Goal: Task Accomplishment & Management: Use online tool/utility

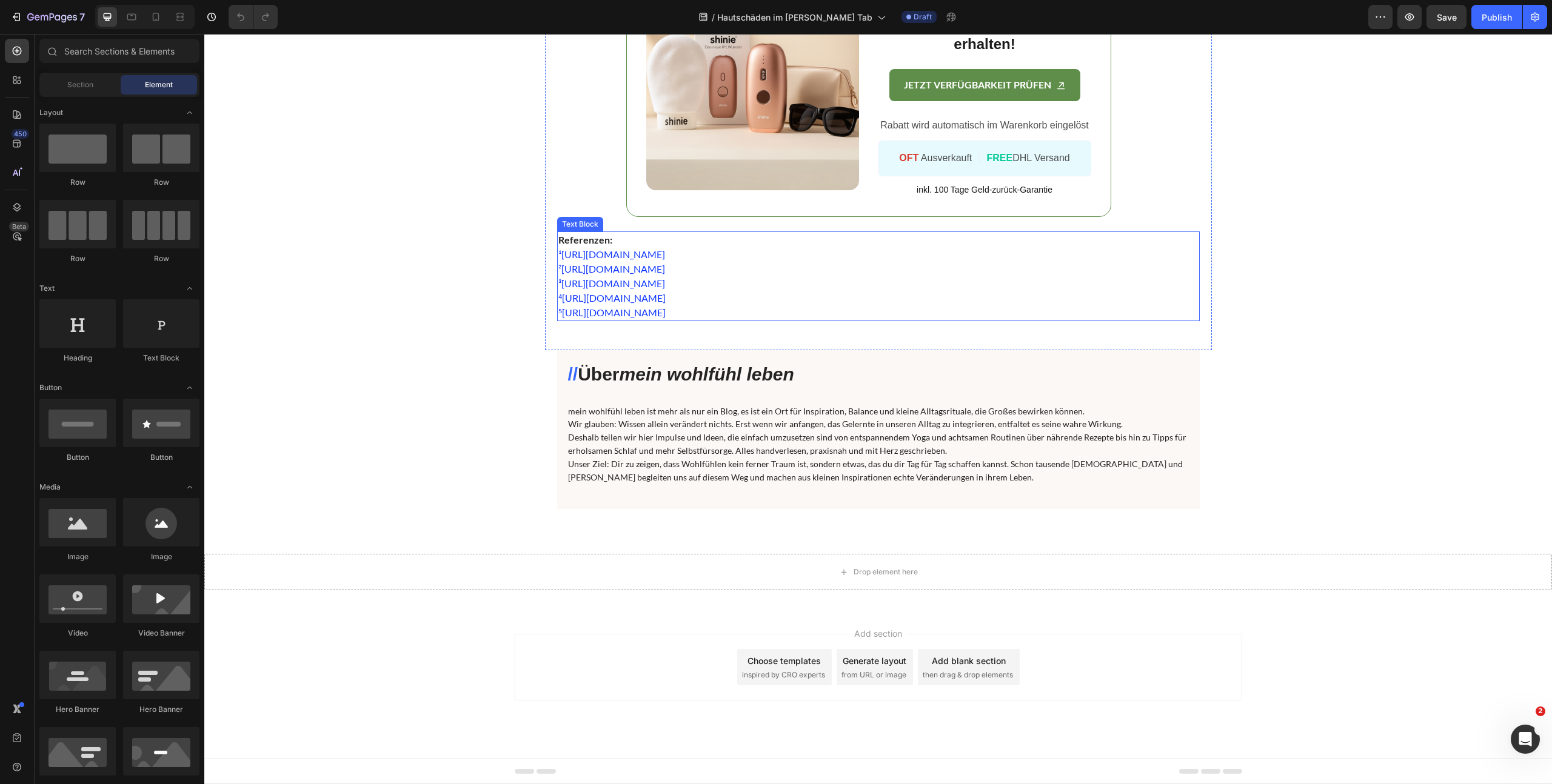
scroll to position [5004, 0]
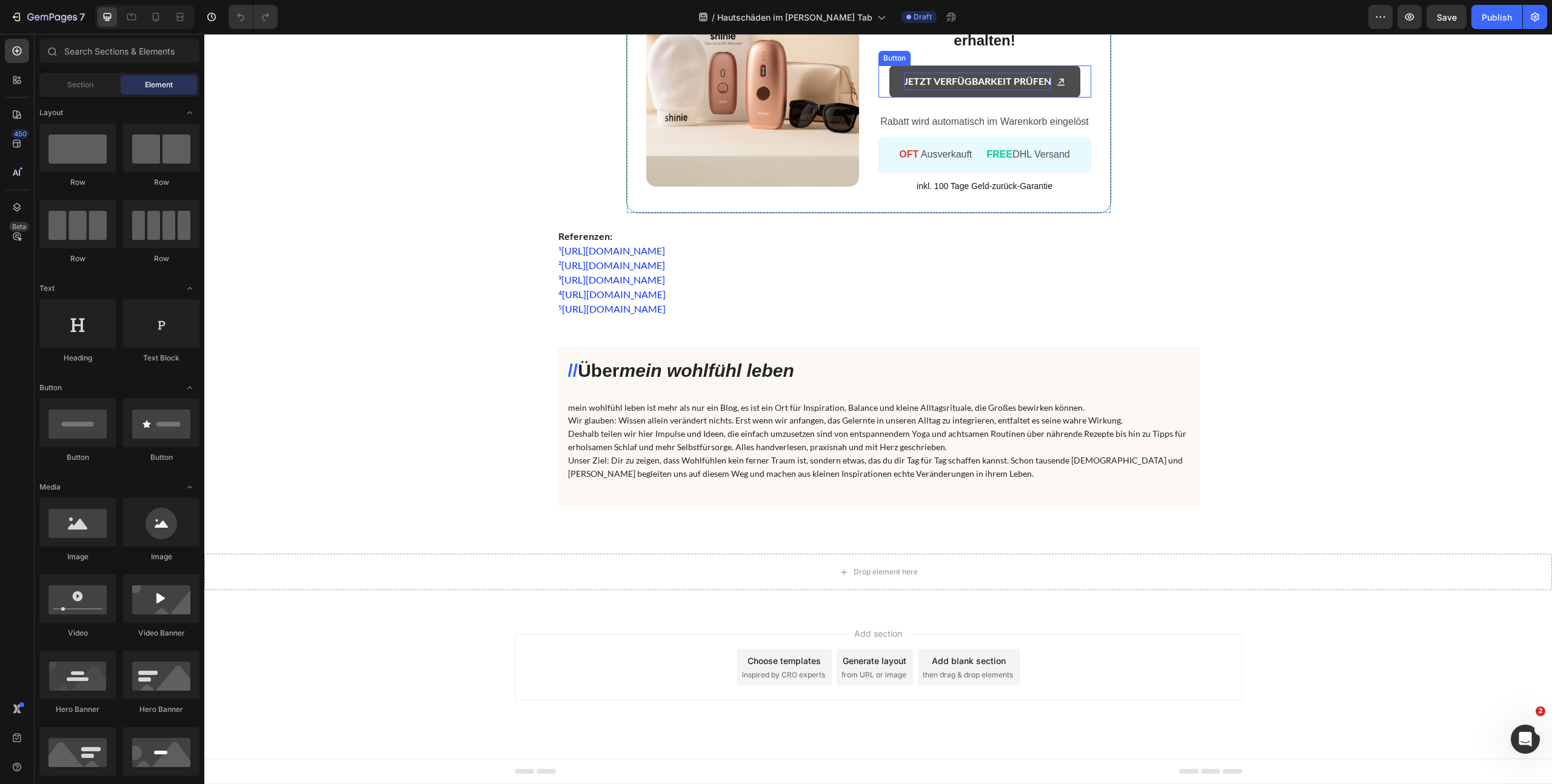
click at [1015, 90] on p "JETZT VERFÜGBARKEIT PRÜFEN" at bounding box center [977, 81] width 147 height 18
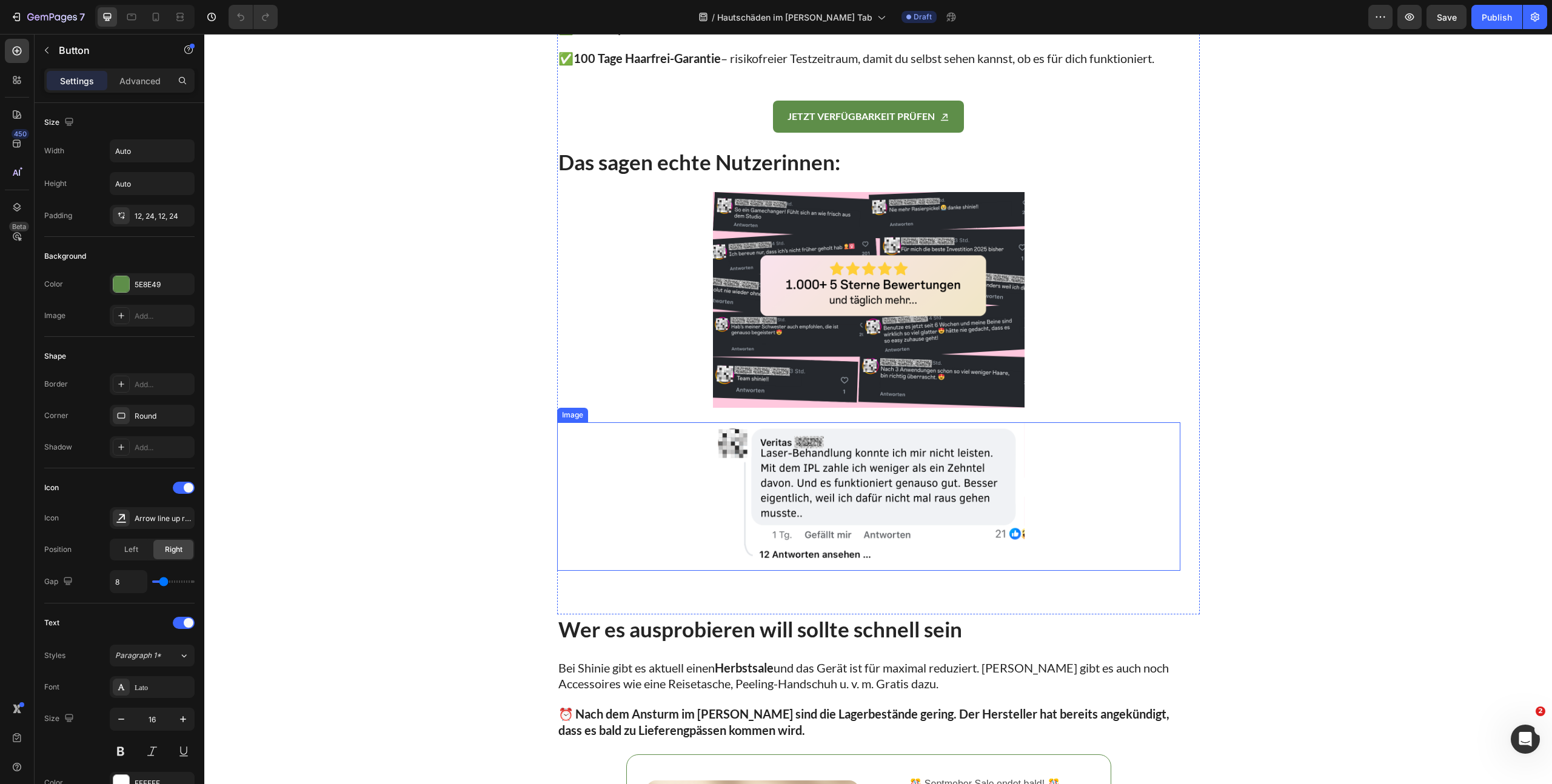
scroll to position [3800, 0]
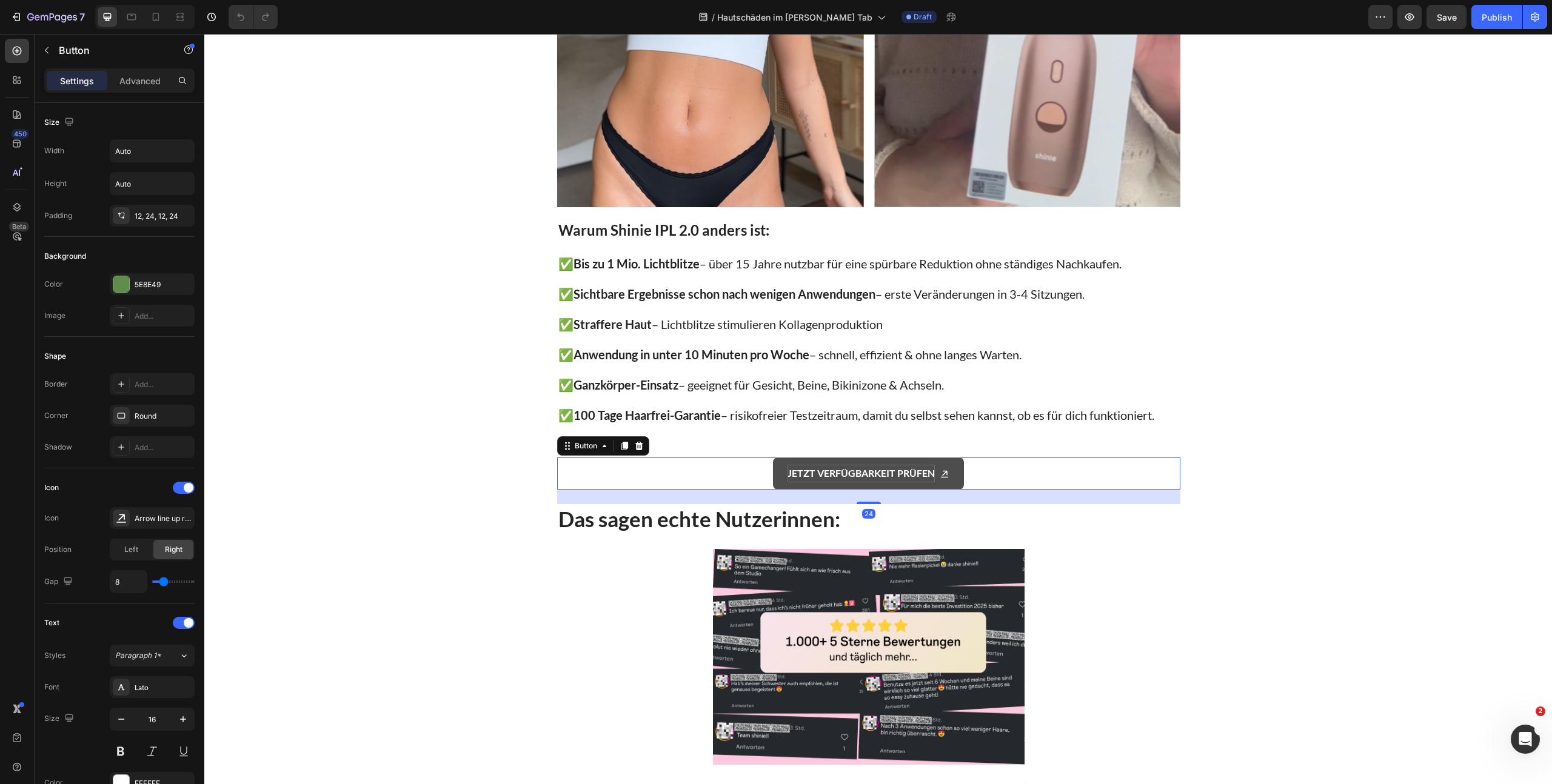
click at [855, 477] on p "JETZT VERFÜGBARKEIT PRÜFEN" at bounding box center [861, 474] width 147 height 18
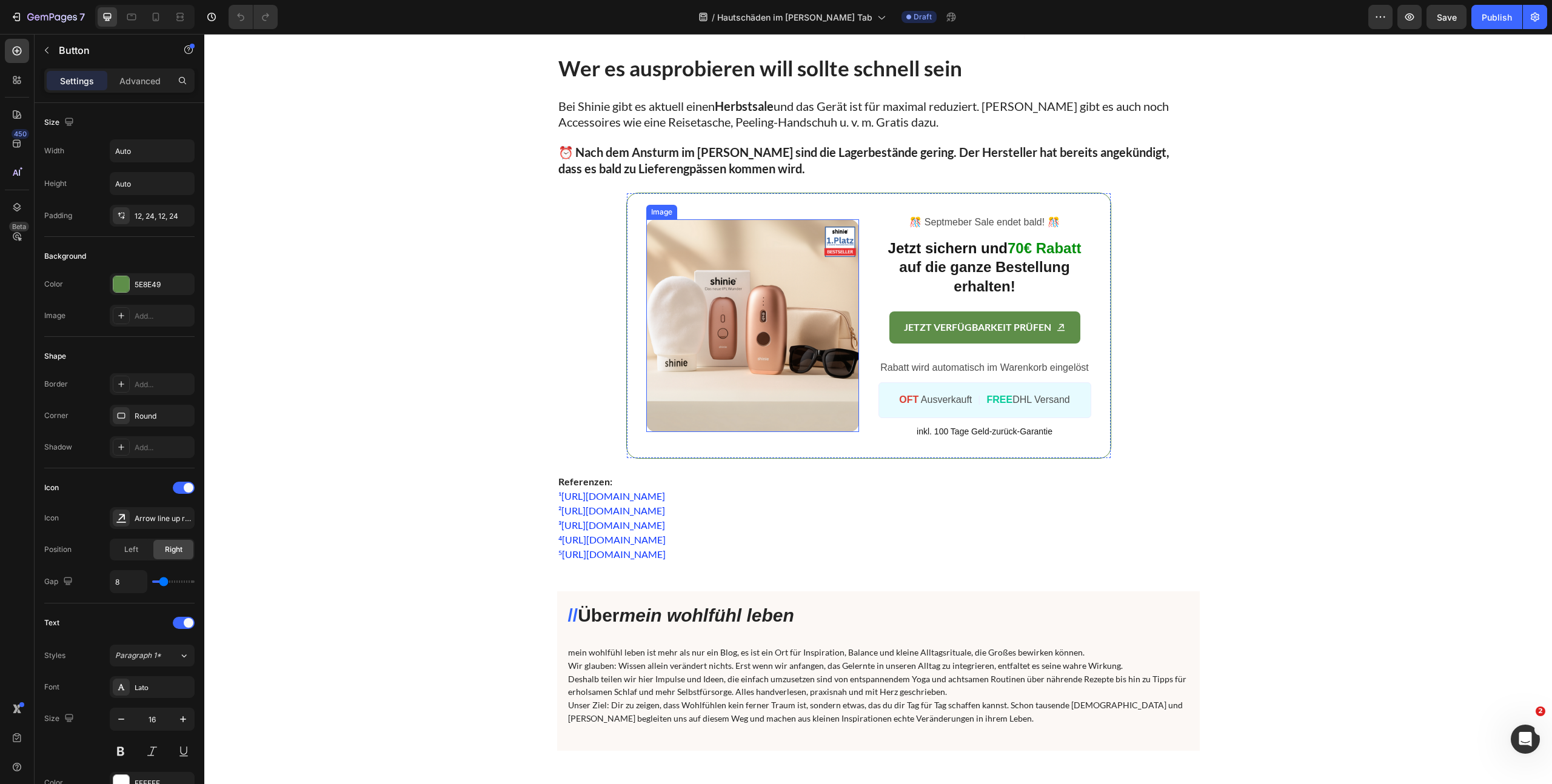
scroll to position [5003, 0]
click at [1535, 24] on button "button" at bounding box center [1534, 16] width 24 height 24
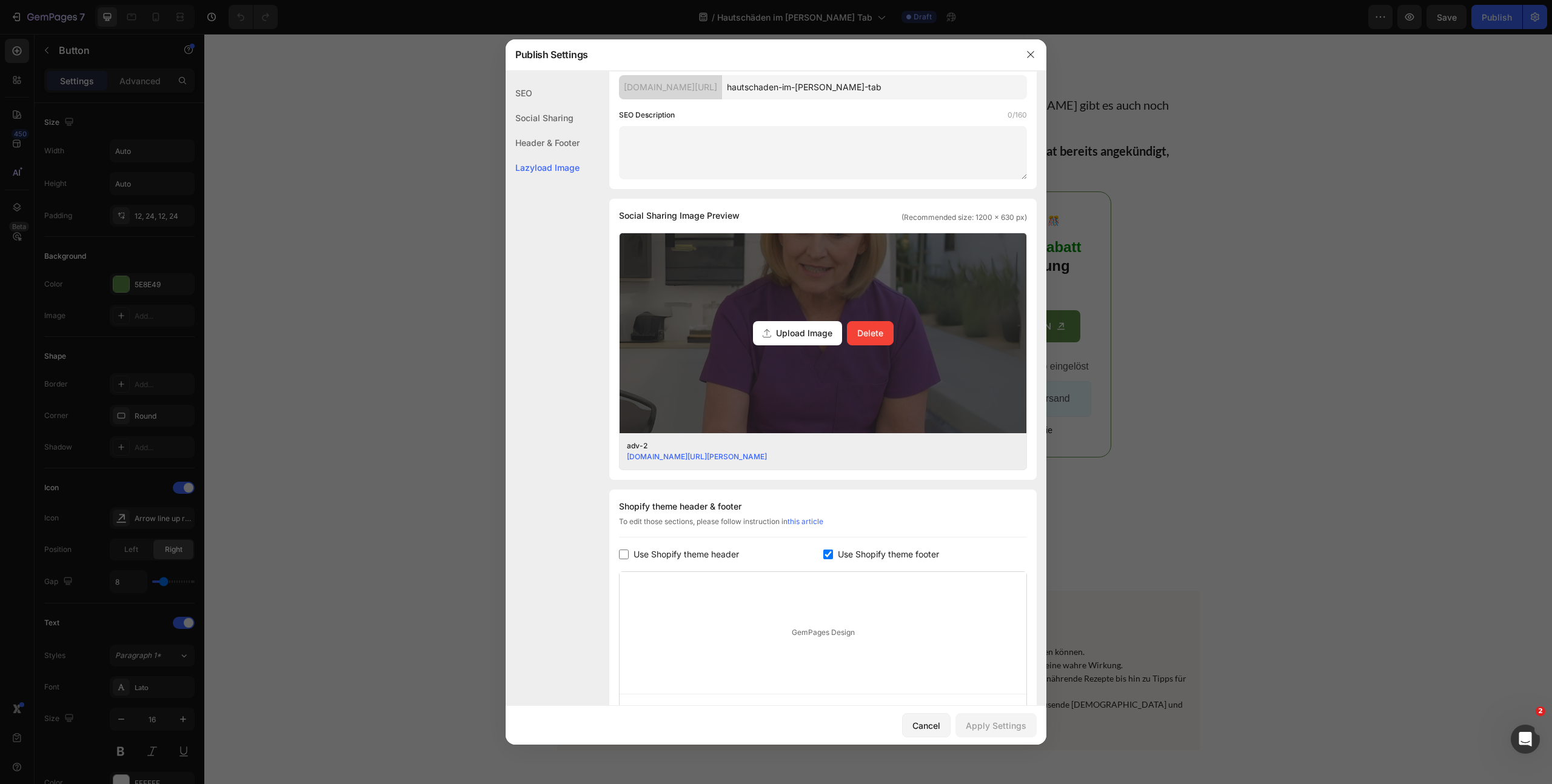
scroll to position [0, 0]
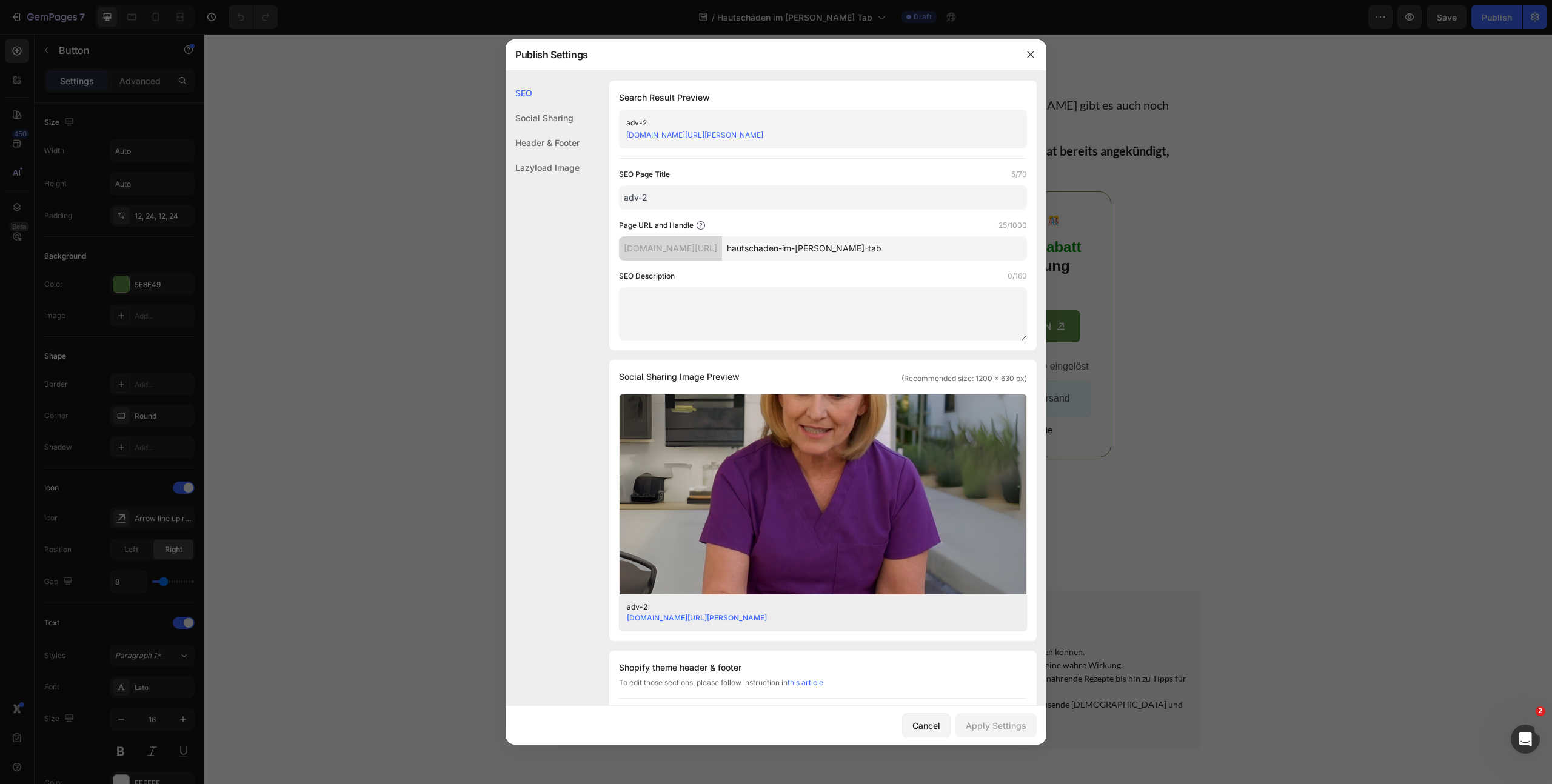
click at [727, 194] on input "adv-2" at bounding box center [823, 197] width 408 height 24
type input "adv-2-tab"
click at [991, 728] on div "Apply Settings" at bounding box center [996, 726] width 61 height 13
click at [1033, 55] on icon "button" at bounding box center [1030, 54] width 10 height 10
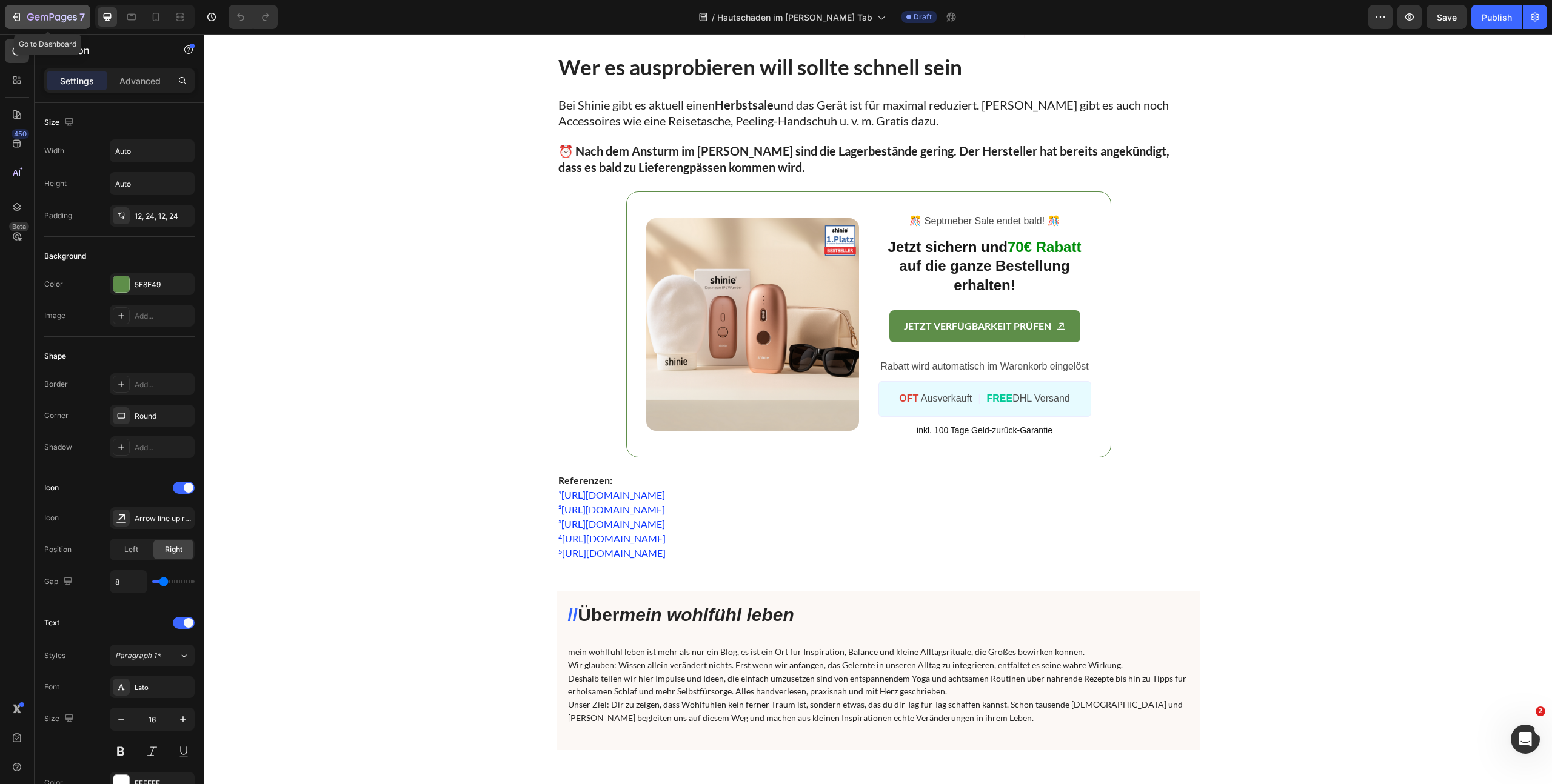
click at [33, 13] on icon "button" at bounding box center [52, 18] width 50 height 10
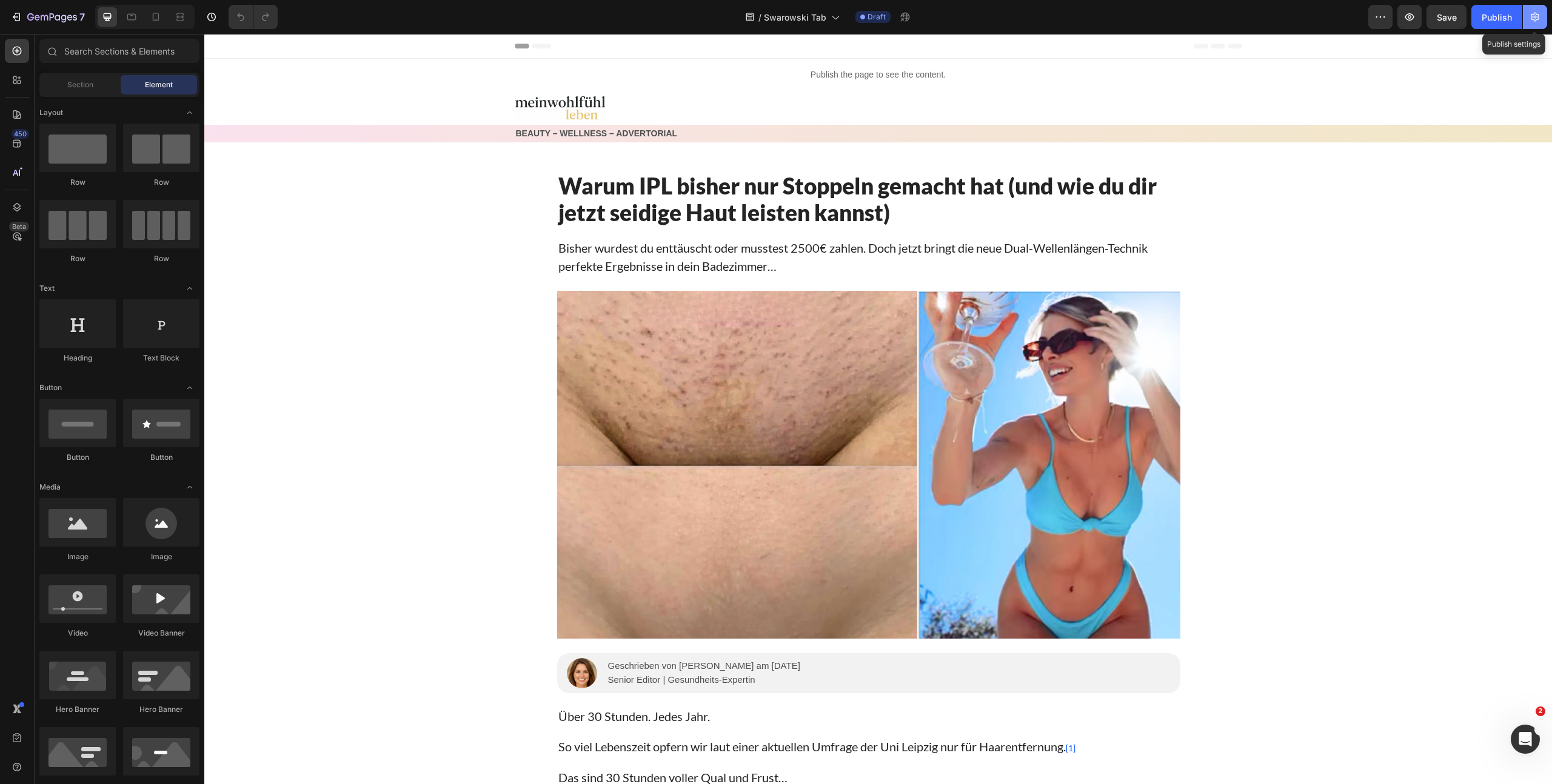
click at [1538, 18] on icon "button" at bounding box center [1534, 18] width 8 height 9
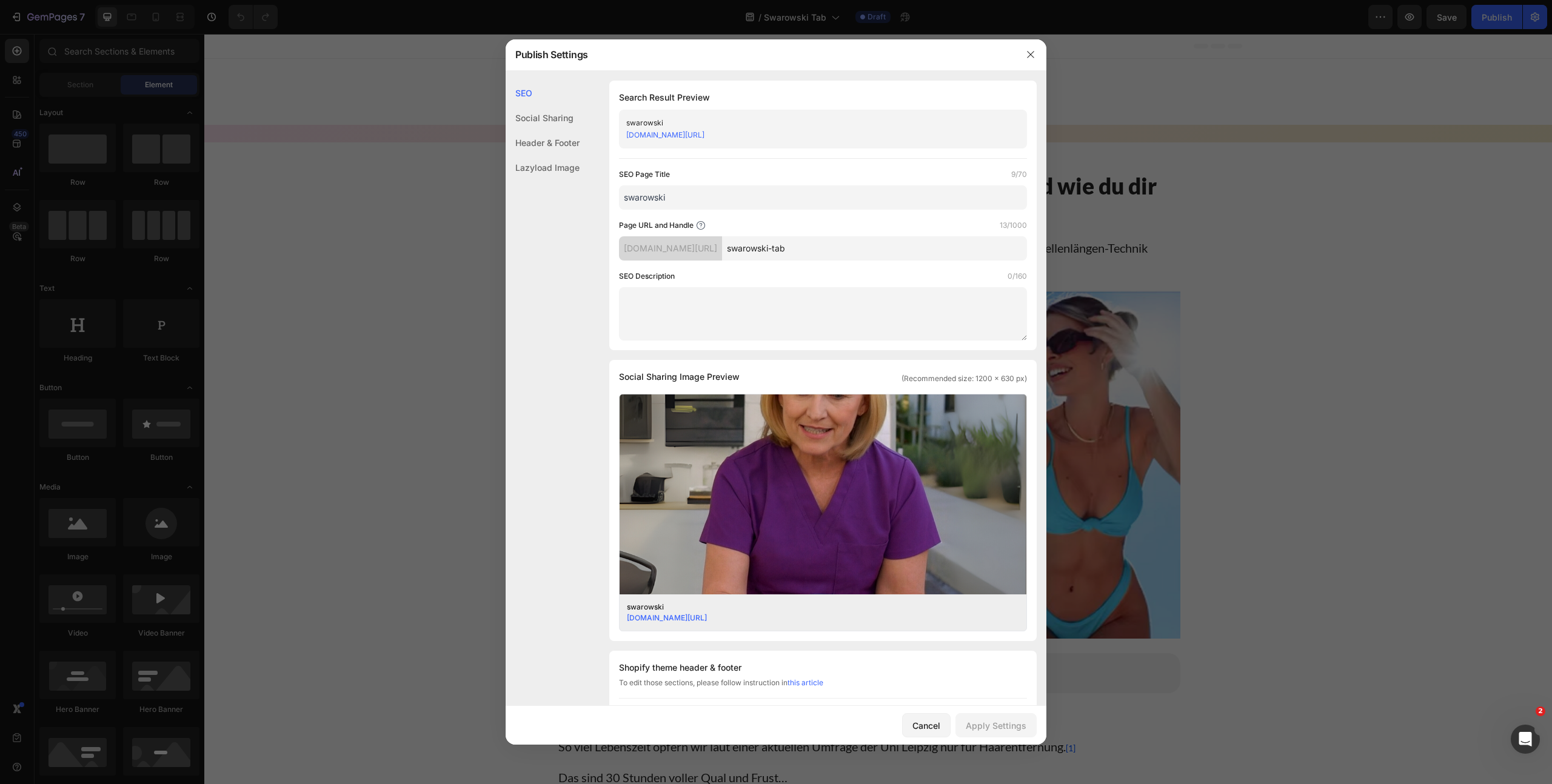
click at [703, 196] on input "swarowski" at bounding box center [823, 197] width 408 height 24
type input "swarowski-tab"
click at [997, 715] on button "Apply Settings" at bounding box center [996, 725] width 82 height 24
click at [1033, 57] on icon "button" at bounding box center [1030, 54] width 7 height 7
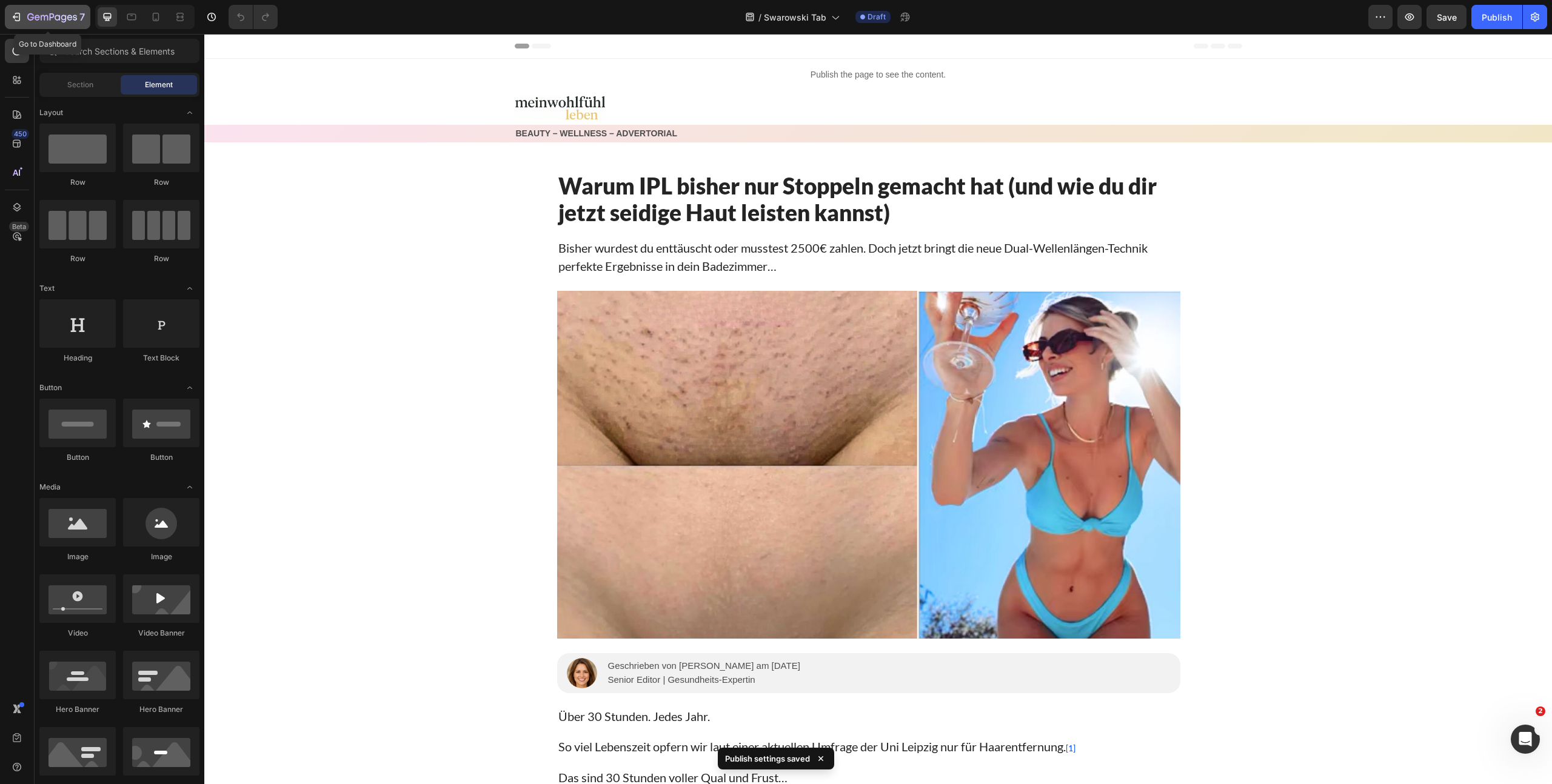
click at [74, 22] on icon "button" at bounding box center [52, 18] width 50 height 10
